Goal: Information Seeking & Learning: Find specific fact

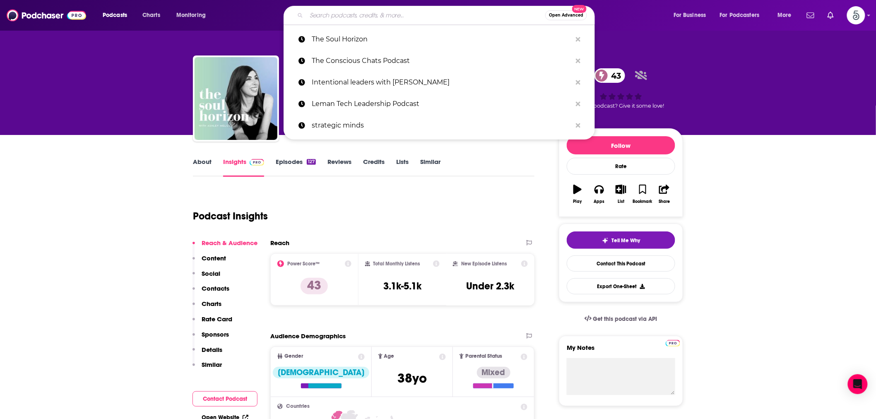
click at [329, 19] on input "Search podcasts, credits, & more..." at bounding box center [425, 15] width 239 height 13
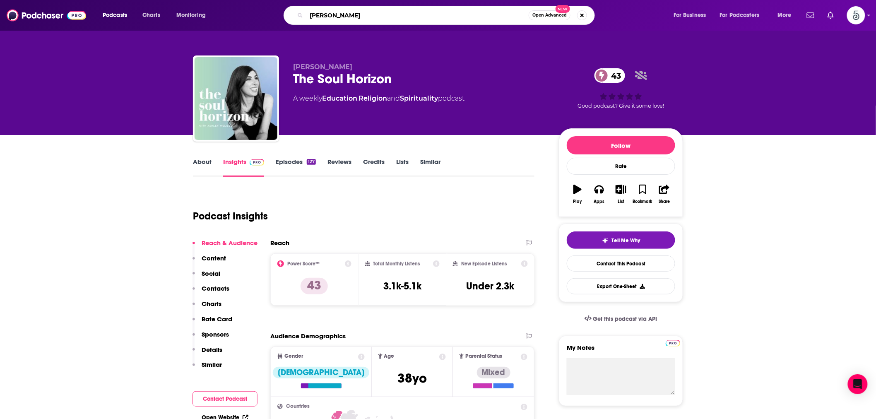
type input "[PERSON_NAME]"
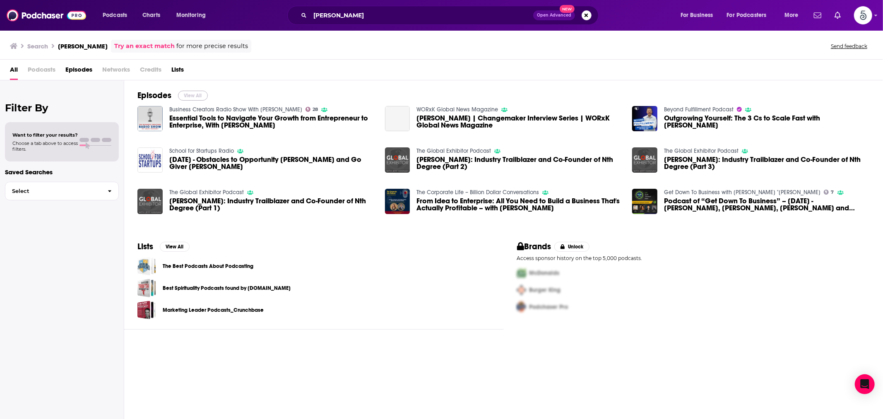
click at [192, 95] on button "View All" at bounding box center [193, 96] width 30 height 10
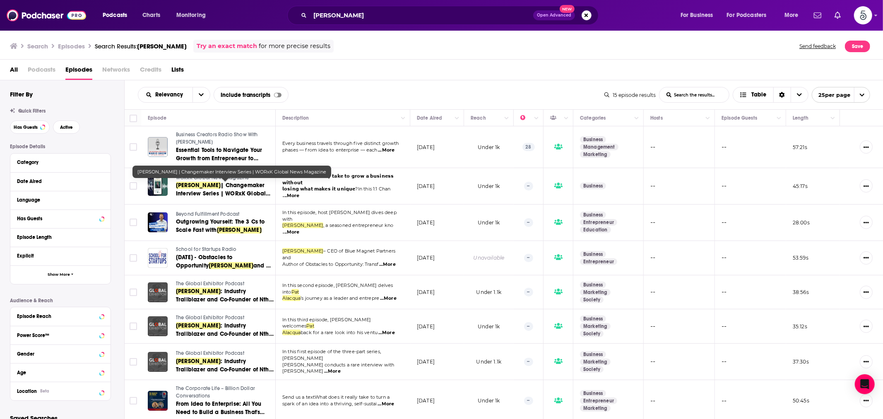
click at [203, 182] on span "[PERSON_NAME]" at bounding box center [198, 185] width 45 height 7
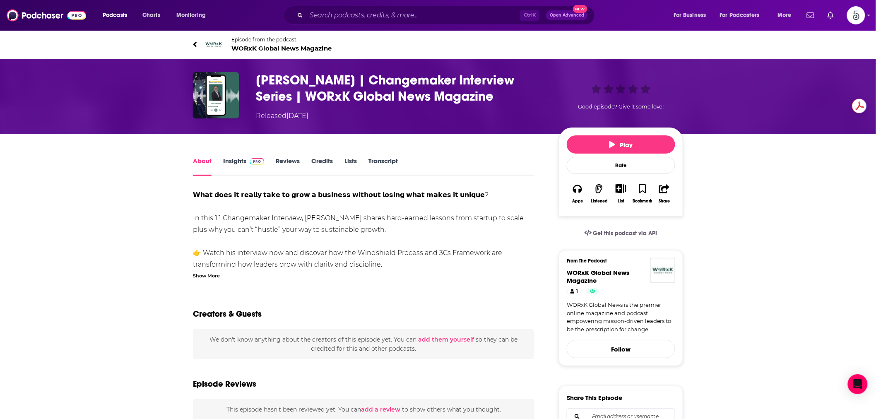
click at [233, 158] on link "Insights" at bounding box center [243, 166] width 41 height 19
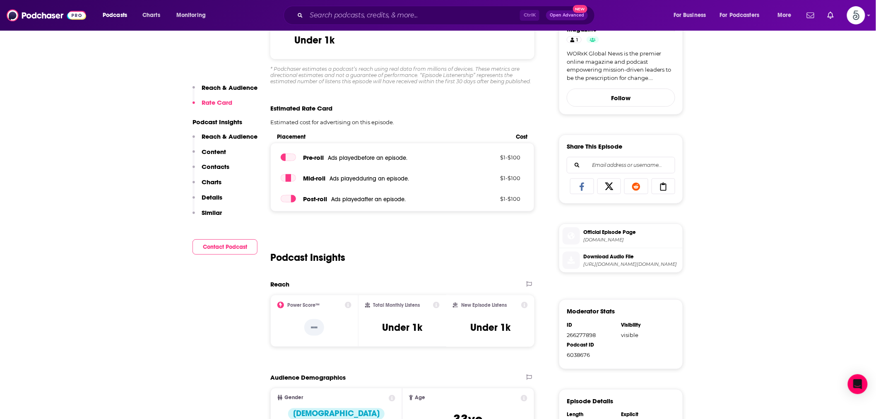
scroll to position [307, 0]
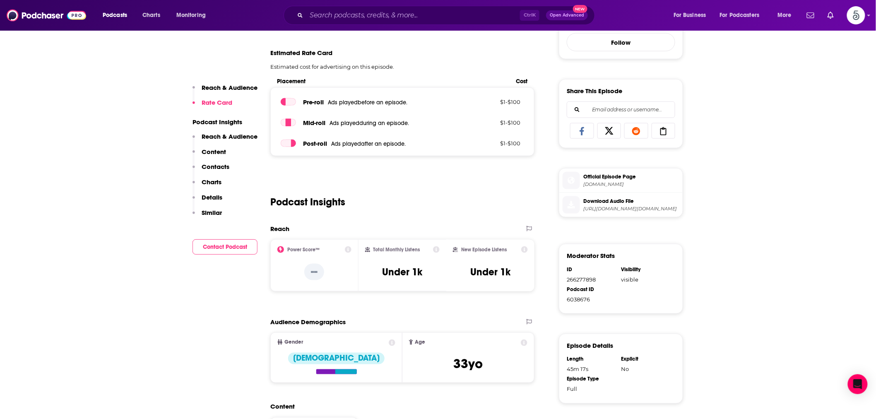
click at [606, 180] on span "Official Episode Page" at bounding box center [631, 176] width 96 height 7
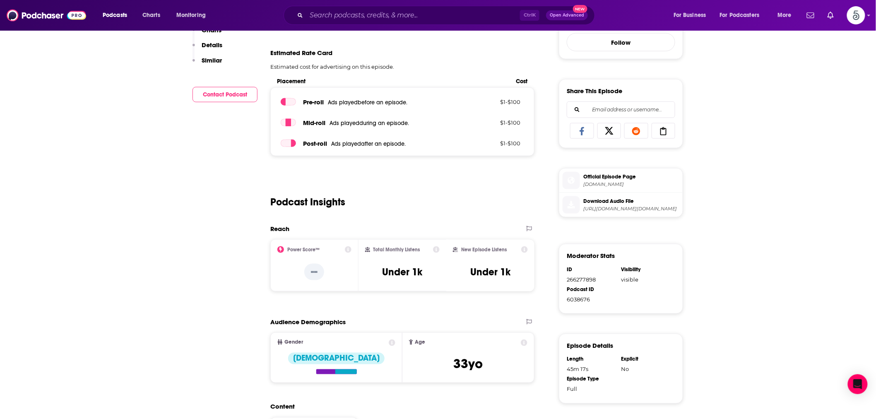
scroll to position [0, 0]
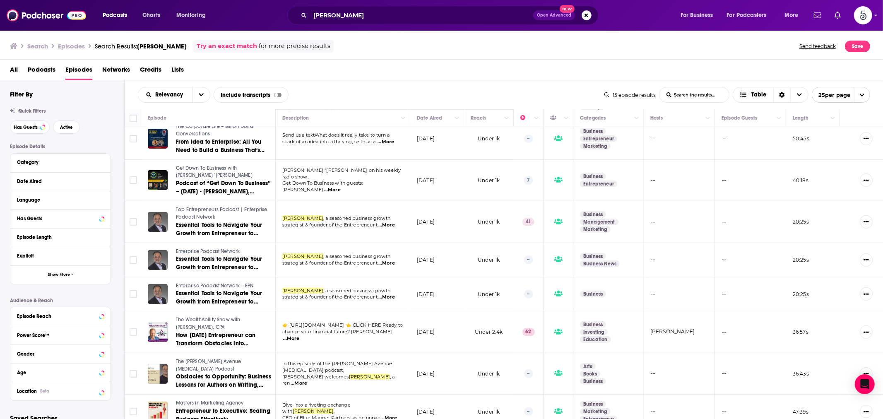
scroll to position [263, 0]
